Goal: Communication & Community: Answer question/provide support

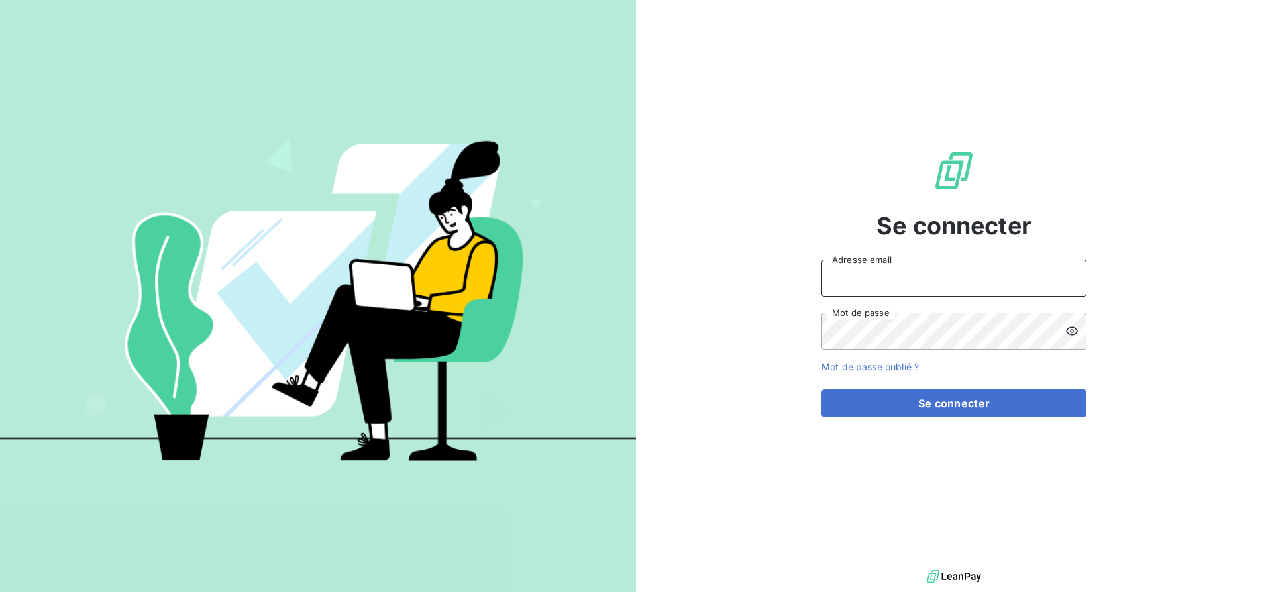
click at [856, 282] on input "Adresse email" at bounding box center [954, 278] width 265 height 37
click at [848, 279] on input "Calvet" at bounding box center [954, 278] width 265 height 37
type input "paul@heypongo.com"
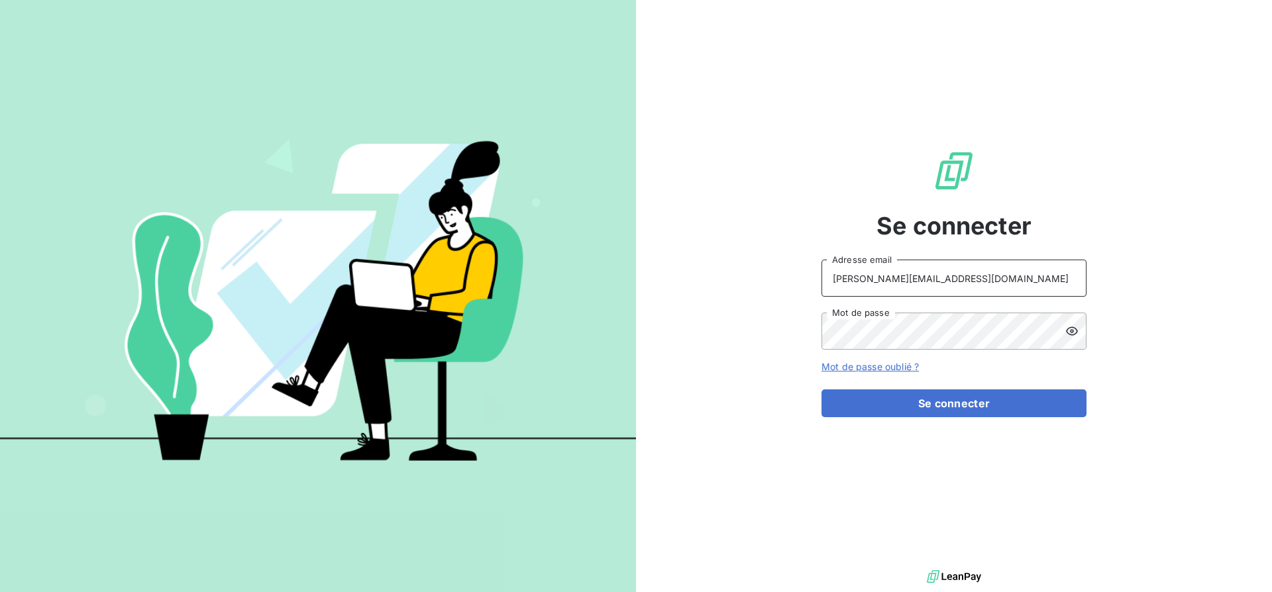
click at [822, 390] on button "Se connecter" at bounding box center [954, 404] width 265 height 28
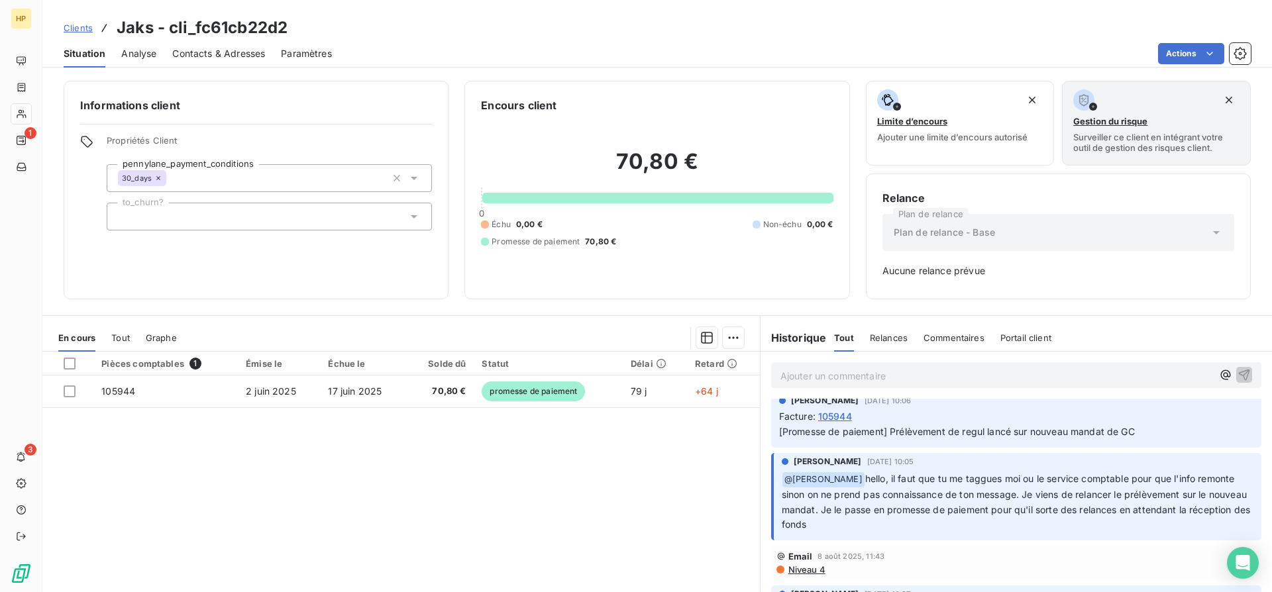
scroll to position [11, 0]
click at [899, 480] on span "hello, il faut que tu me taggues moi ou le service comptable pour que l'info re…" at bounding box center [1018, 501] width 472 height 58
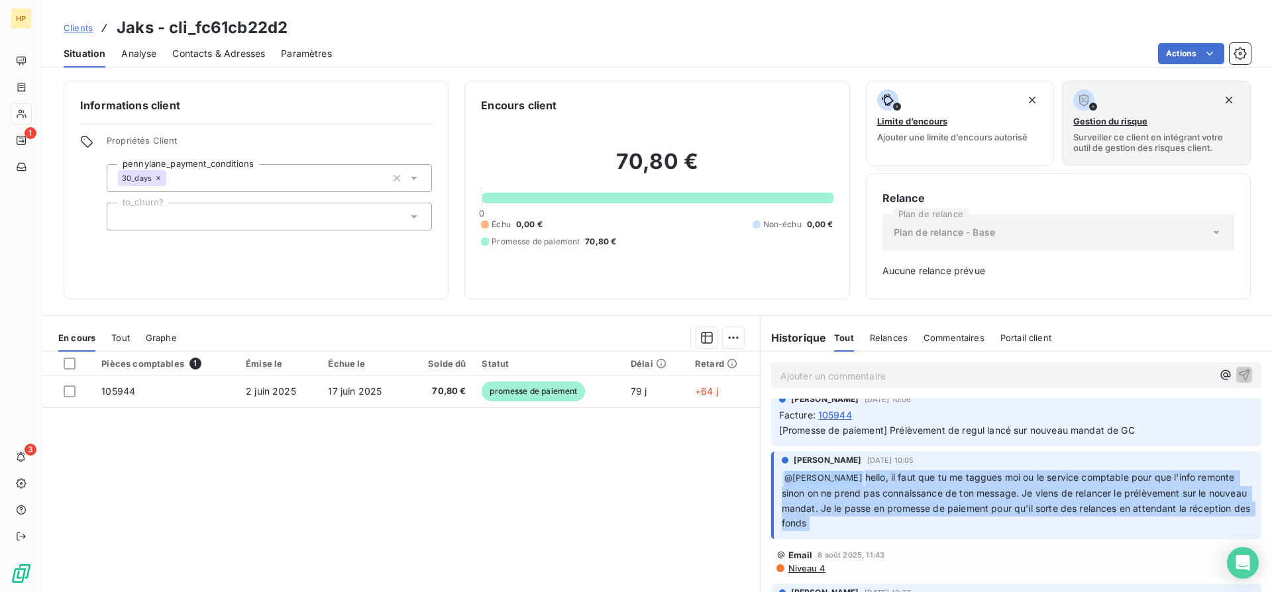
click at [899, 480] on span "hello, il faut que tu me taggues moi ou le service comptable pour que l'info re…" at bounding box center [1018, 501] width 472 height 58
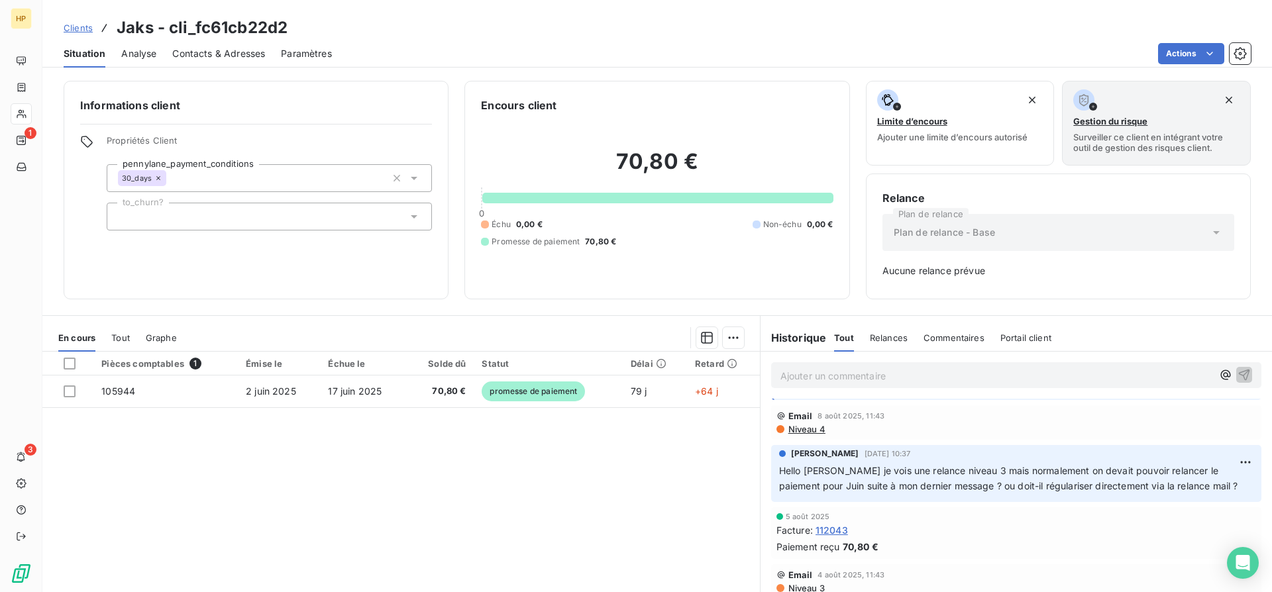
scroll to position [160, 0]
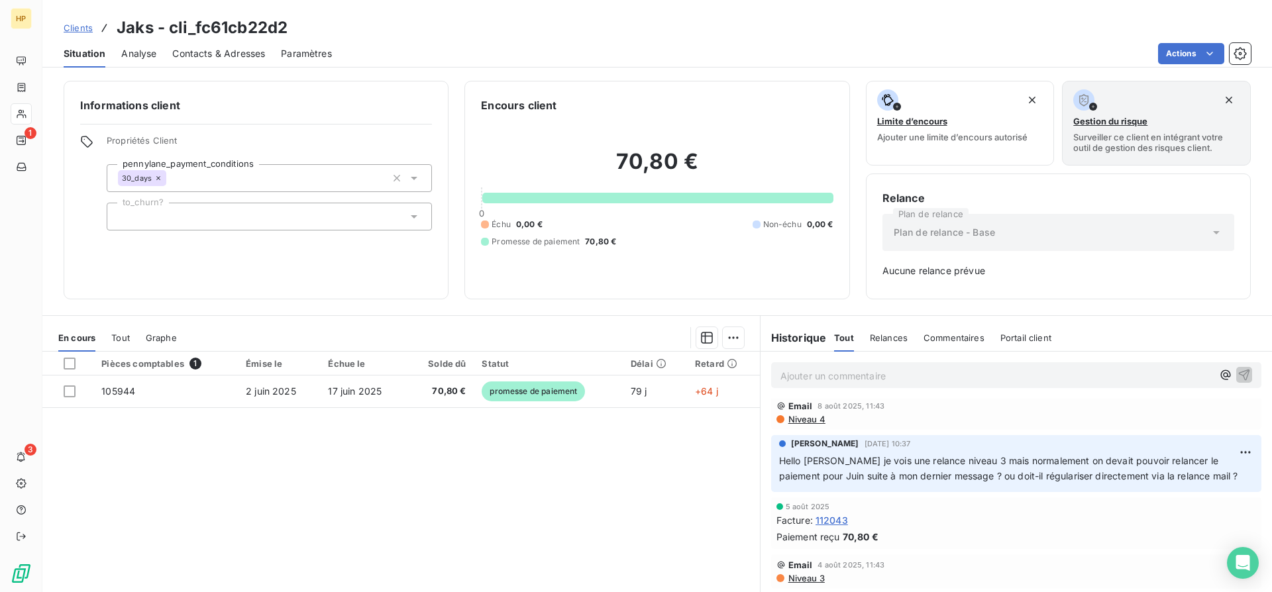
click at [851, 474] on span "Hello Ici je vois une relance niveau 3 mais normalement on devait pouvoir relan…" at bounding box center [1008, 468] width 459 height 27
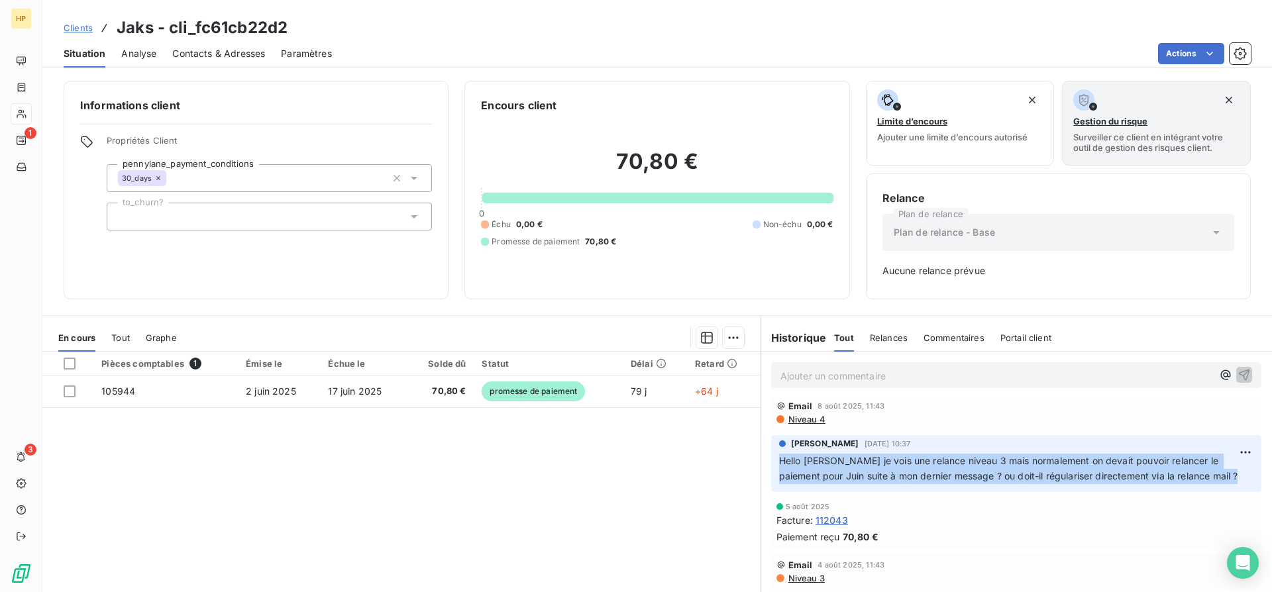
click at [851, 474] on span "Hello Ici je vois une relance niveau 3 mais normalement on devait pouvoir relan…" at bounding box center [1008, 468] width 459 height 27
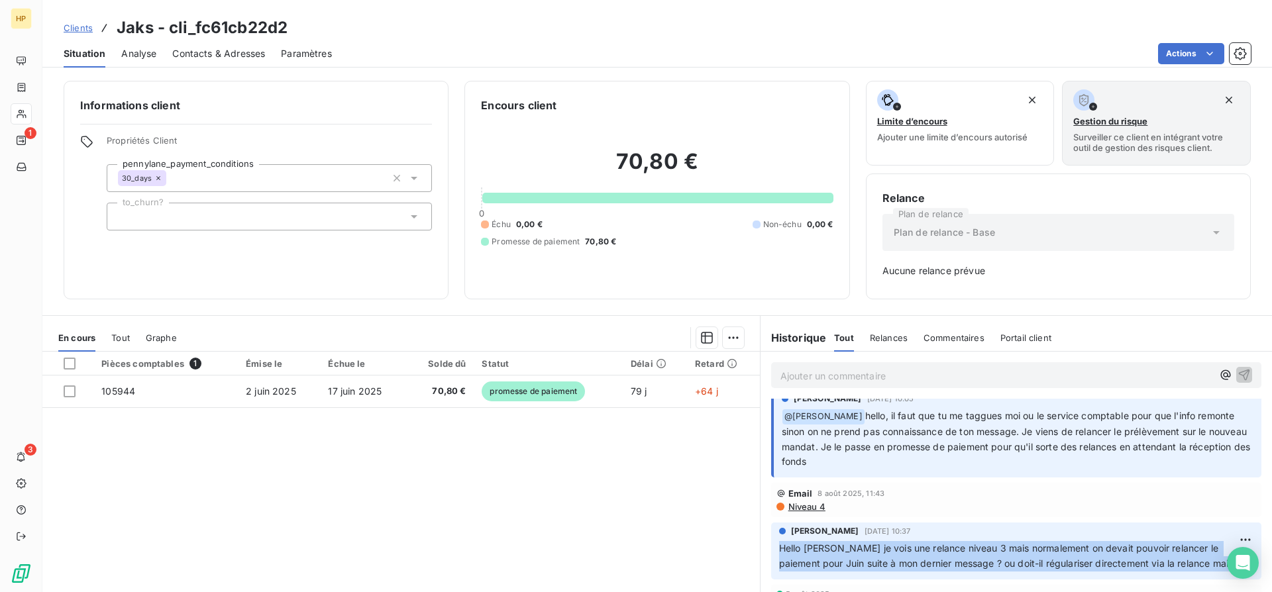
scroll to position [0, 0]
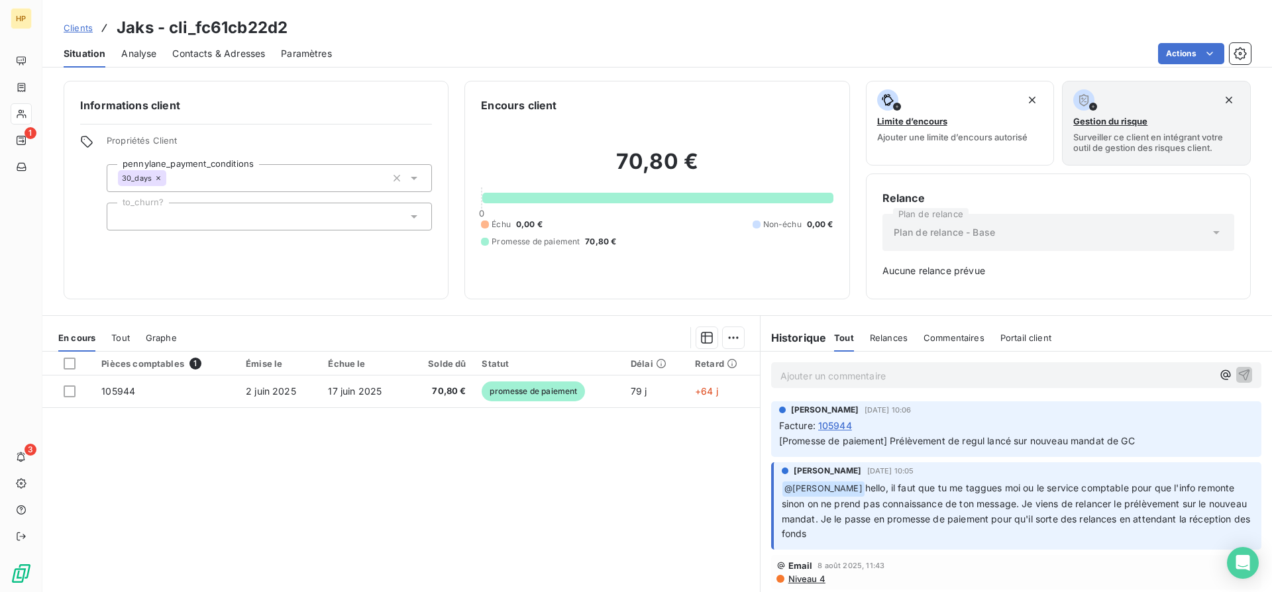
click at [828, 373] on p "Ajouter un commentaire ﻿" at bounding box center [996, 376] width 432 height 17
click at [912, 376] on p "@" at bounding box center [996, 375] width 432 height 15
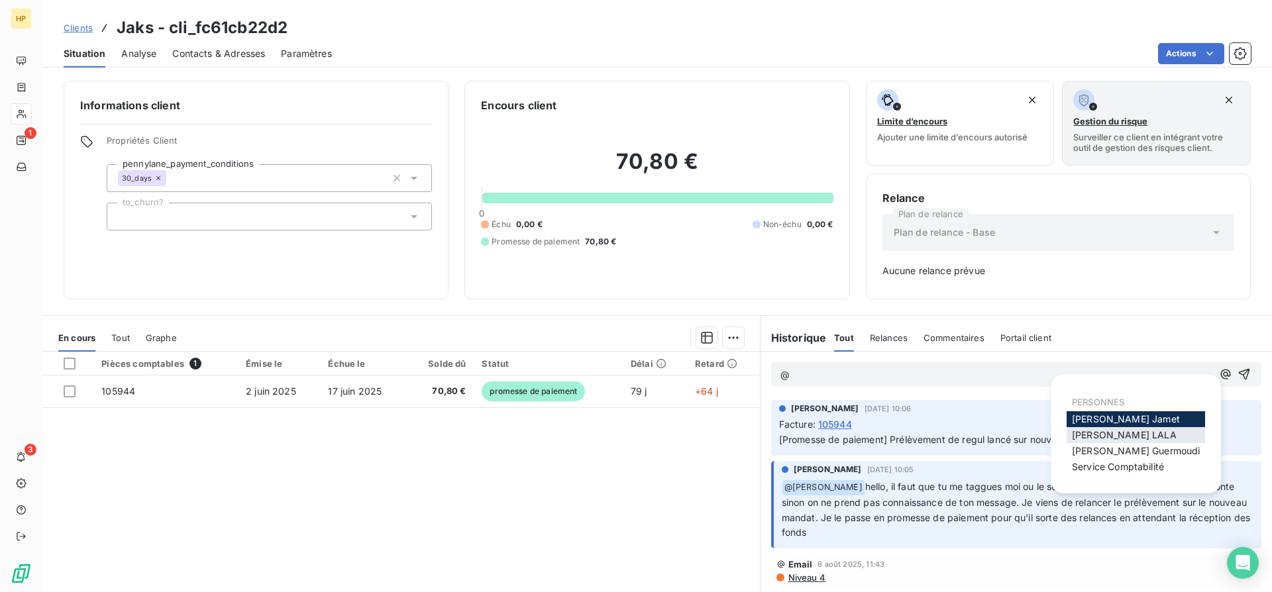
click at [1127, 435] on span "Salomé LALA" at bounding box center [1124, 434] width 105 height 11
